Goal: Task Accomplishment & Management: Manage account settings

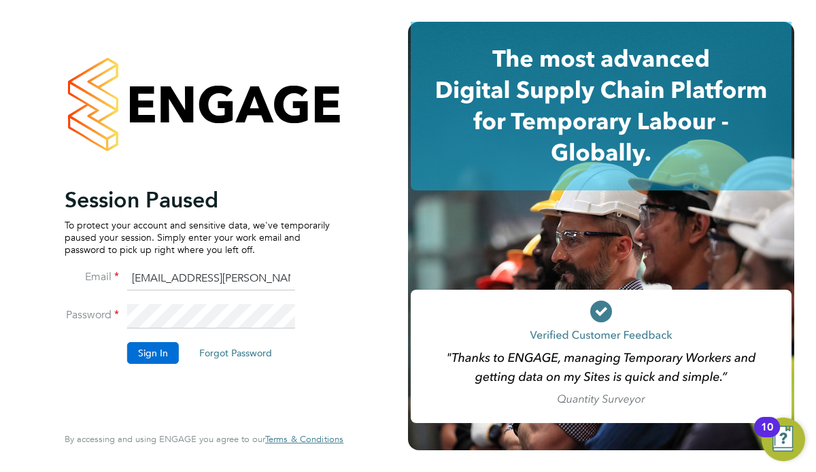
click at [143, 354] on button "Sign In" at bounding box center [153, 353] width 52 height 22
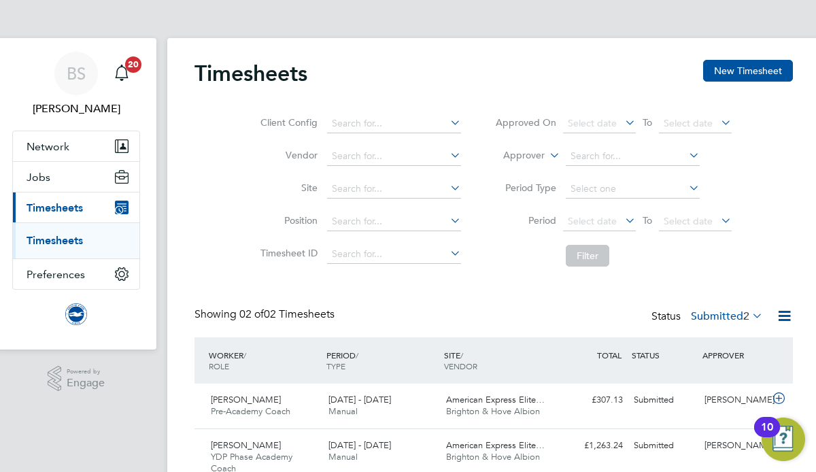
scroll to position [63, 3]
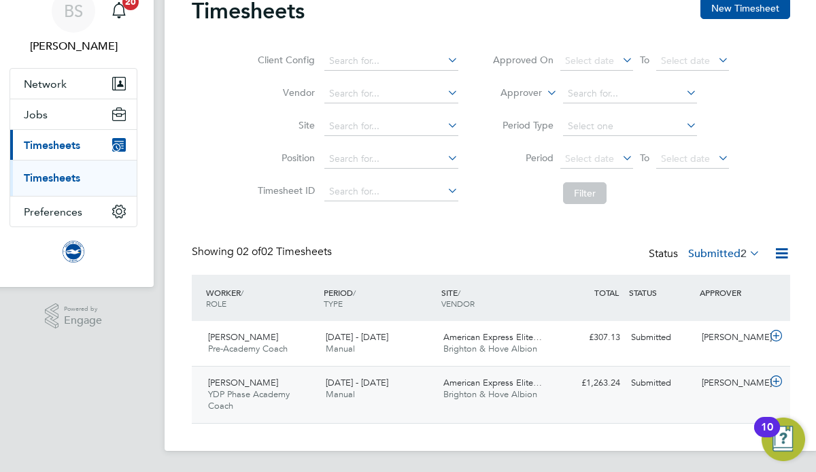
click at [721, 384] on div "[PERSON_NAME]" at bounding box center [731, 383] width 71 height 22
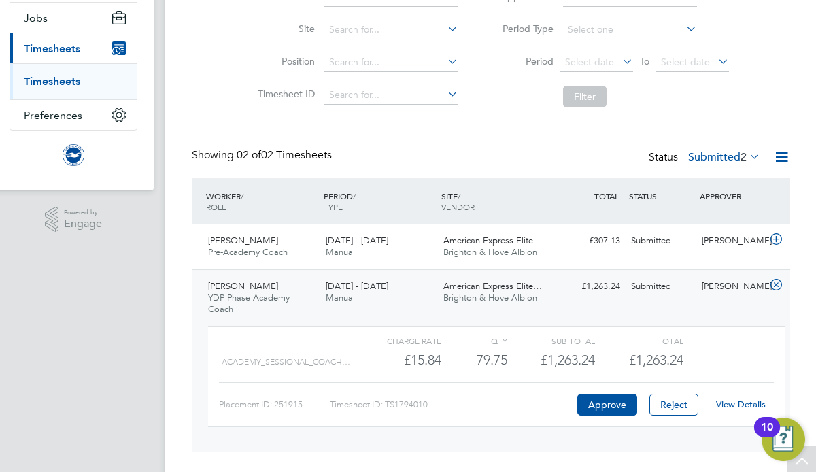
scroll to position [188, 3]
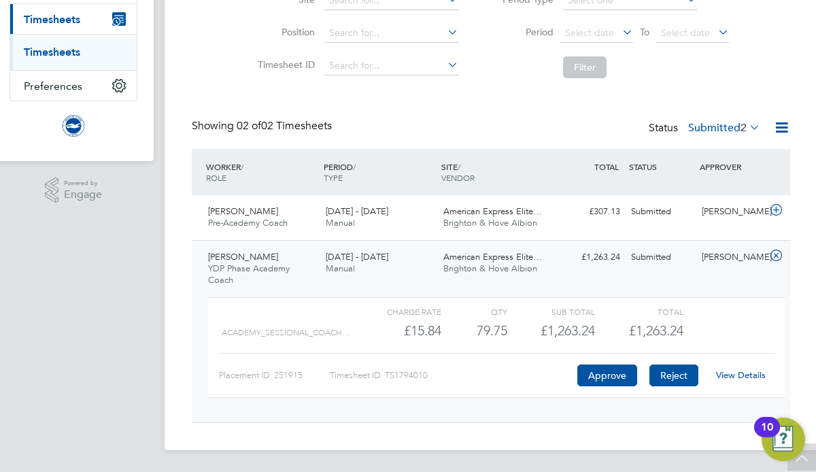
click at [673, 374] on button "Reject" at bounding box center [673, 375] width 49 height 22
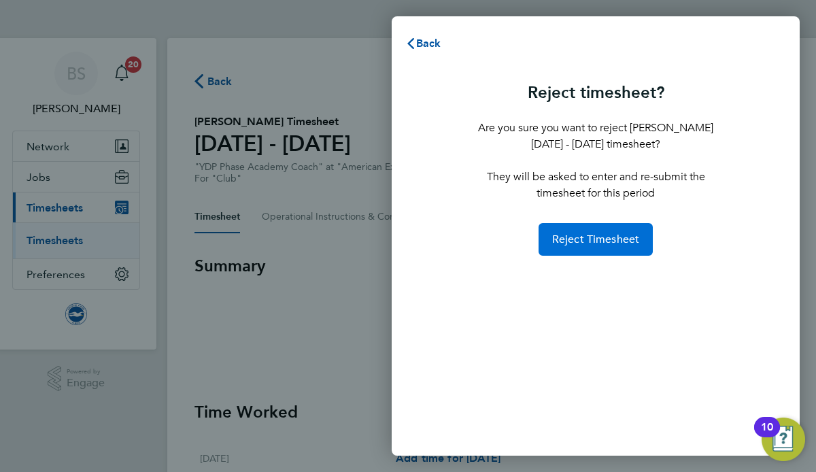
click at [585, 243] on span "Reject Timesheet" at bounding box center [596, 240] width 88 height 14
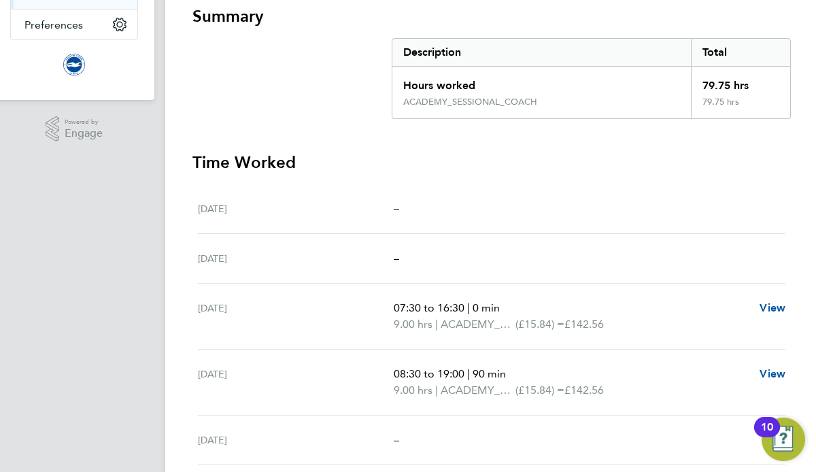
scroll to position [0, 2]
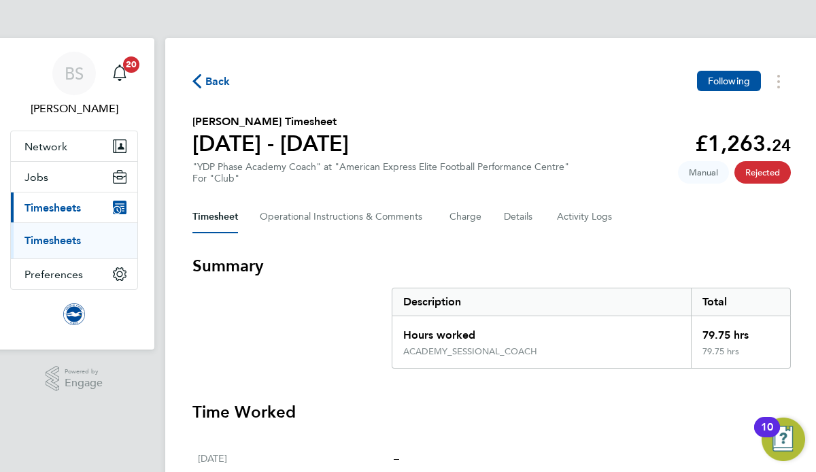
click at [60, 244] on link "Timesheets" at bounding box center [52, 240] width 56 height 13
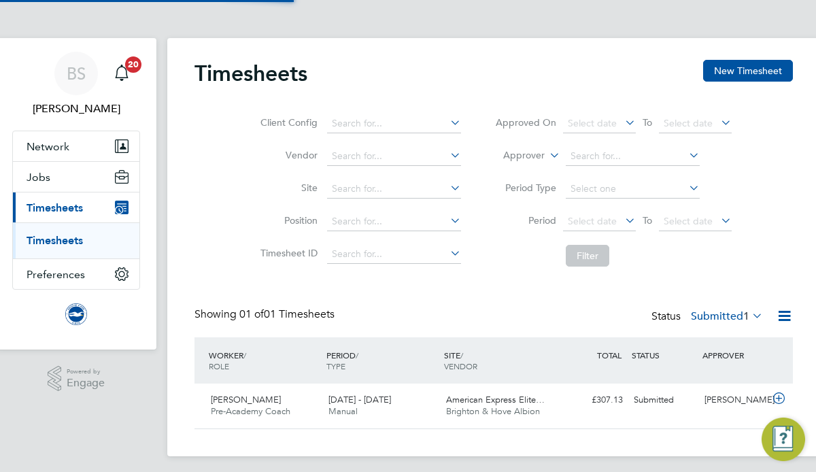
scroll to position [34, 118]
click at [238, 396] on span "Chris Jones" at bounding box center [246, 400] width 70 height 12
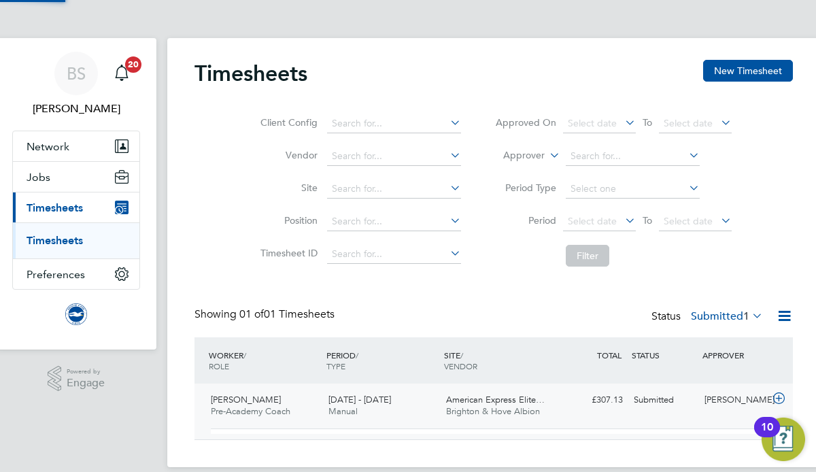
scroll to position [23, 133]
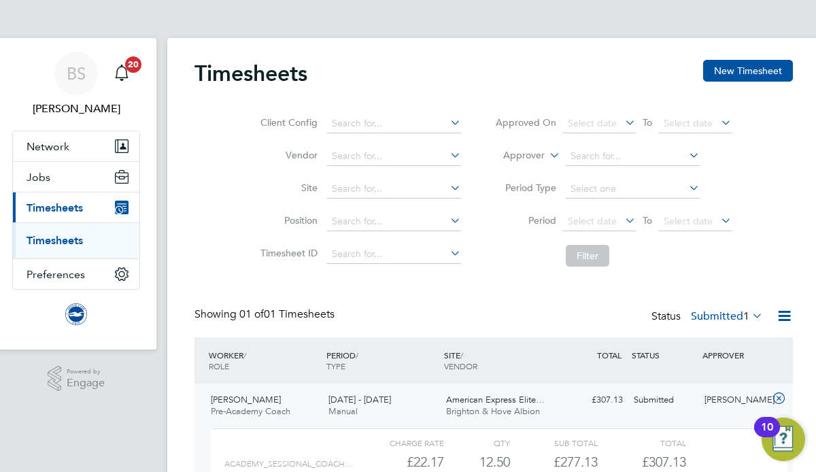
click at [489, 401] on span "American Express Elite…" at bounding box center [495, 400] width 99 height 12
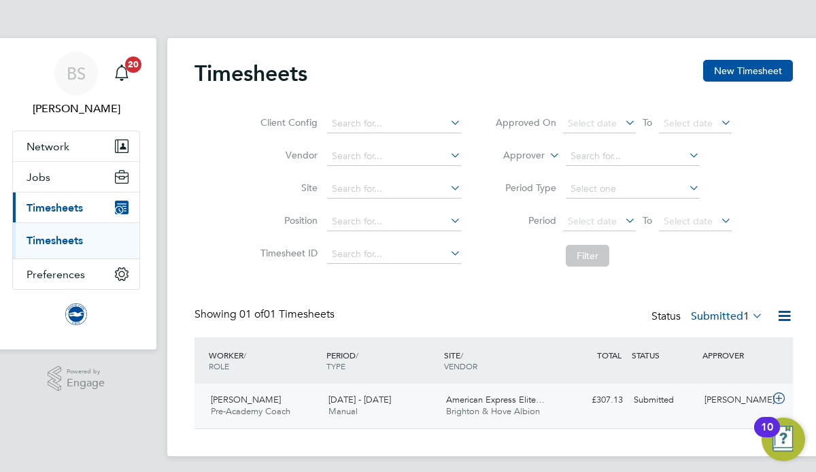
click at [489, 401] on span "American Express Elite…" at bounding box center [495, 400] width 99 height 12
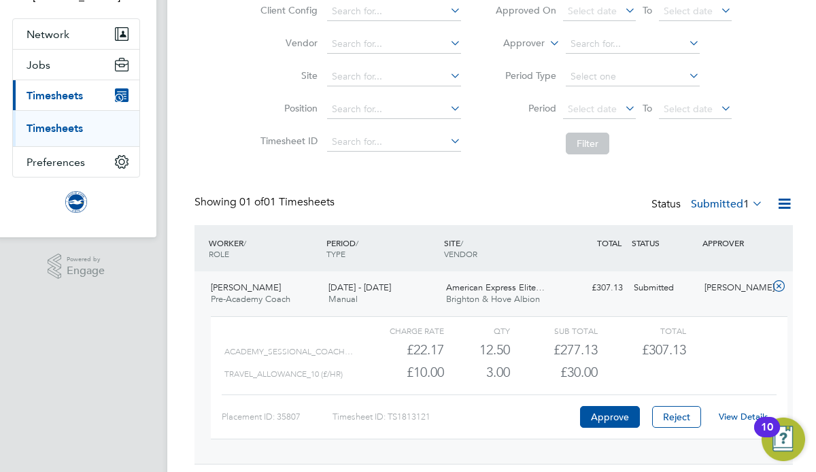
scroll to position [130, 0]
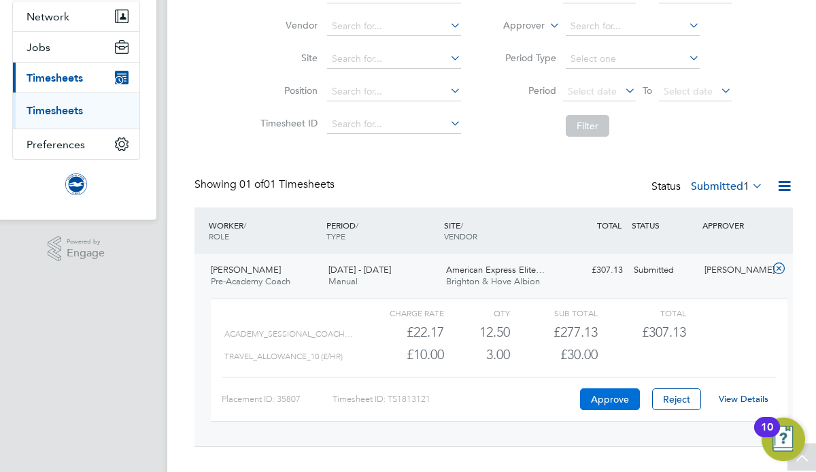
click at [605, 399] on button "Approve" at bounding box center [610, 399] width 60 height 22
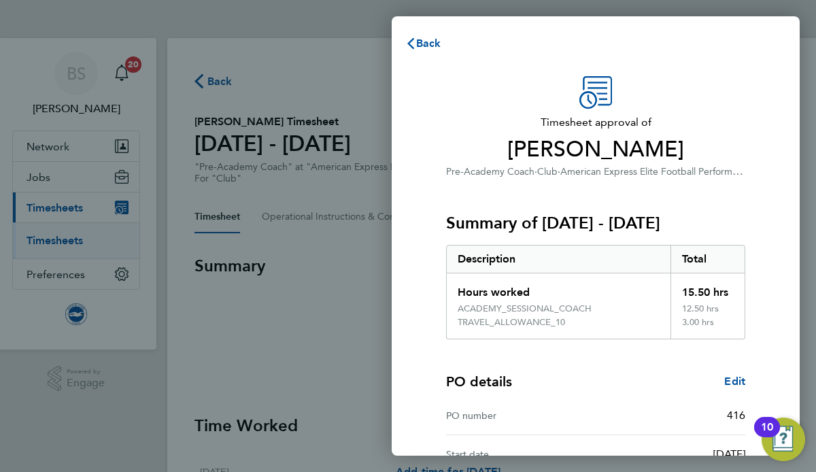
scroll to position [154, 0]
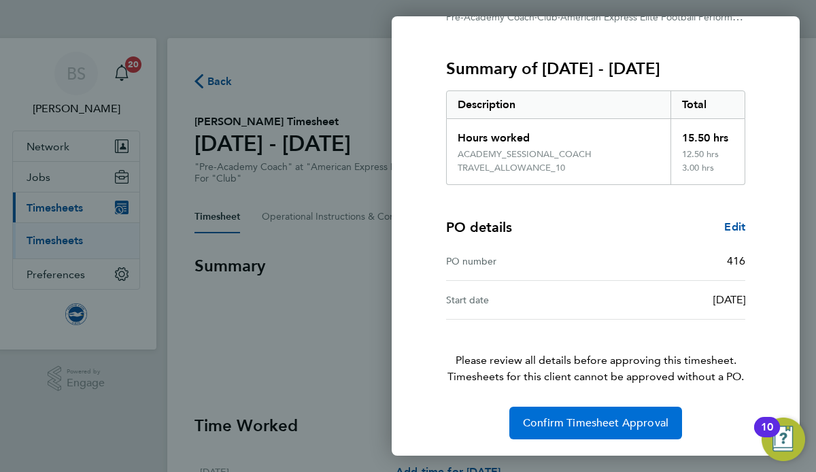
click at [598, 423] on span "Confirm Timesheet Approval" at bounding box center [596, 423] width 146 height 14
